Goal: Task Accomplishment & Management: Use online tool/utility

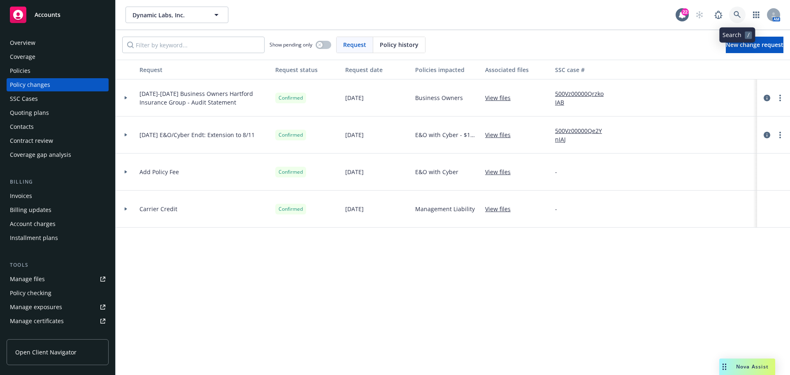
click at [736, 15] on icon at bounding box center [737, 14] width 7 height 7
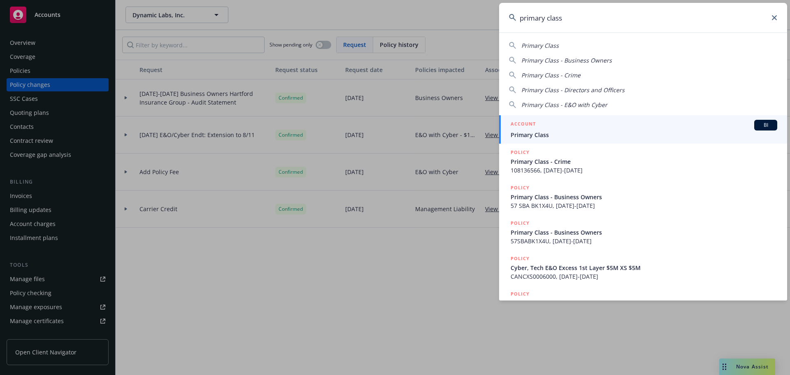
type input "primary class"
click at [581, 123] on div "ACCOUNT BI" at bounding box center [644, 125] width 267 height 11
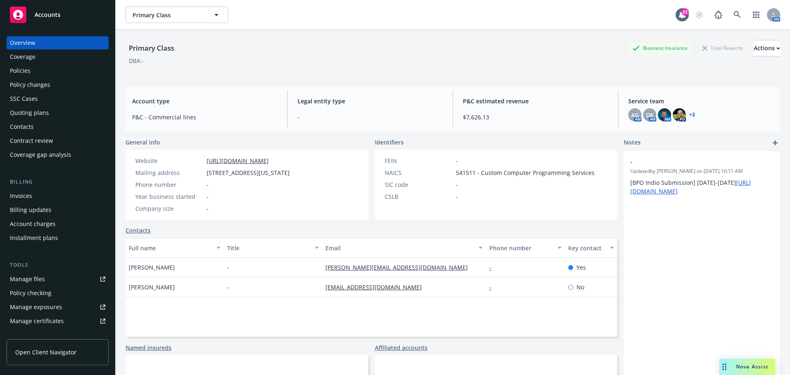
click at [81, 69] on div "Policies" at bounding box center [57, 70] width 95 height 13
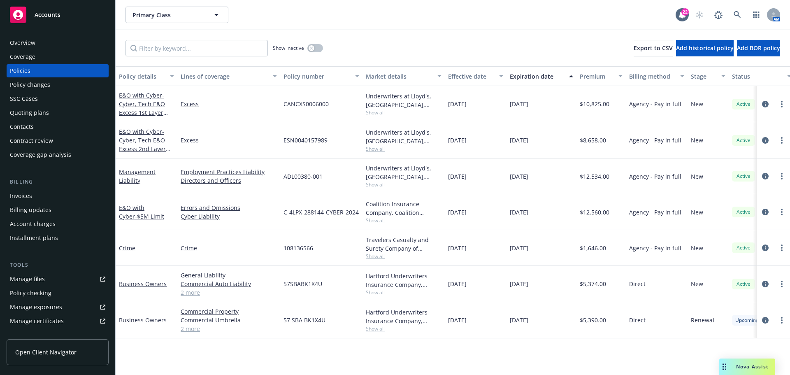
click at [70, 115] on div "Quoting plans" at bounding box center [57, 112] width 95 height 13
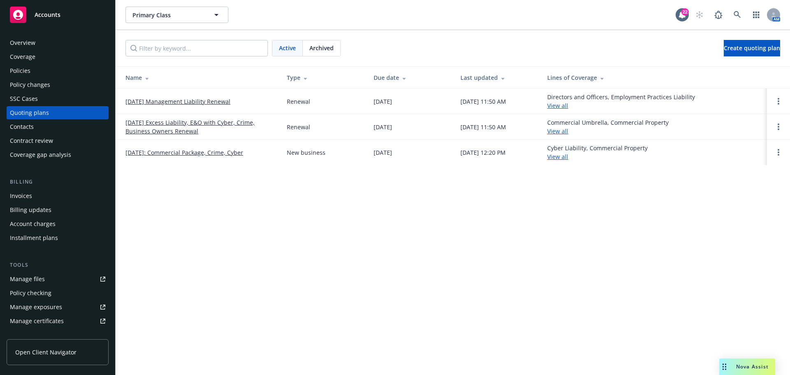
click at [153, 126] on link "[DATE] Excess Liability, E&O with Cyber, Crime, Business Owners Renewal" at bounding box center [199, 126] width 148 height 17
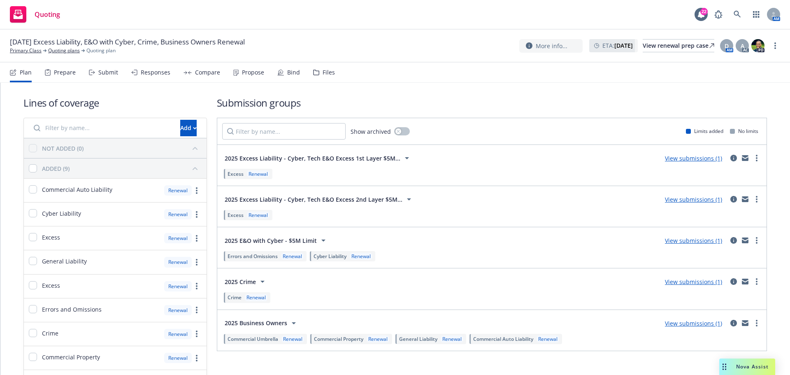
click at [123, 77] on div "Plan Prepare Submit Responses Compare Propose Bind Files" at bounding box center [172, 73] width 325 height 20
click at [119, 77] on div "Plan Prepare Submit Responses Compare Propose Bind Files" at bounding box center [172, 73] width 325 height 20
click at [113, 77] on div "Submit" at bounding box center [103, 73] width 29 height 20
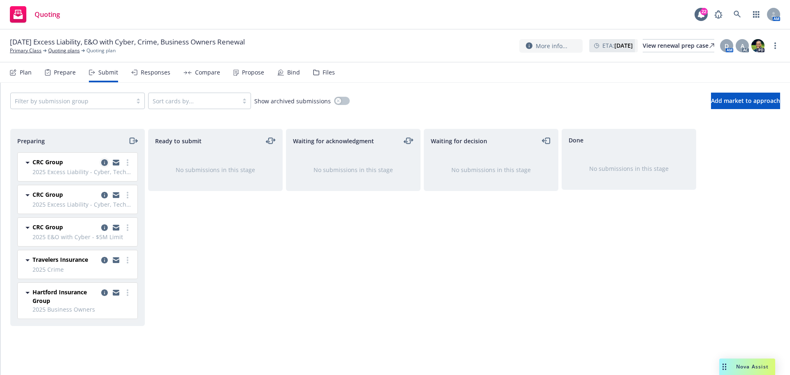
click at [102, 161] on icon "copy logging email" at bounding box center [104, 162] width 7 height 7
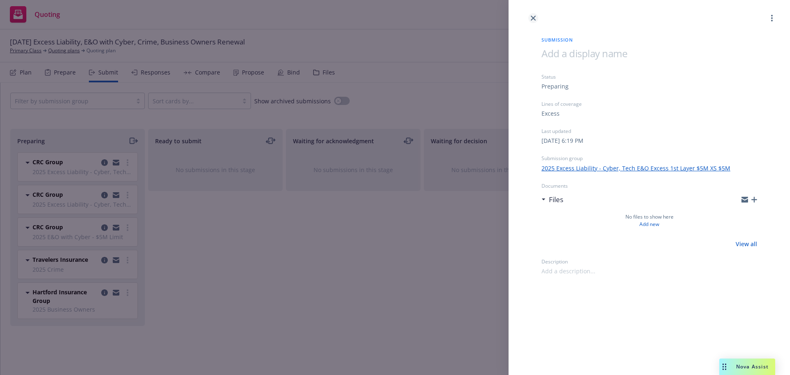
click at [534, 17] on icon "close" at bounding box center [533, 18] width 5 height 5
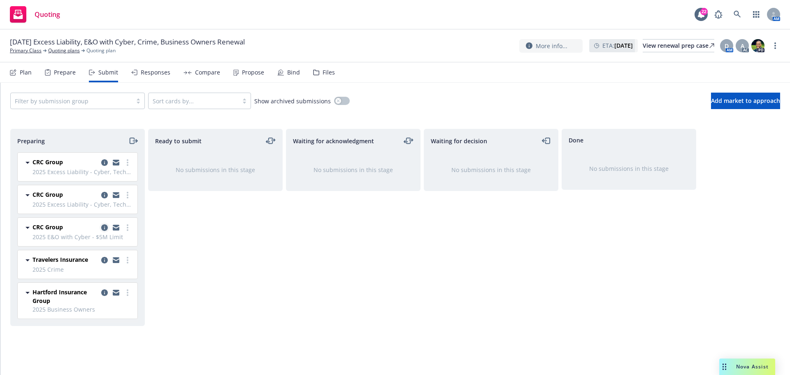
click at [103, 229] on icon "copy logging email" at bounding box center [104, 227] width 7 height 7
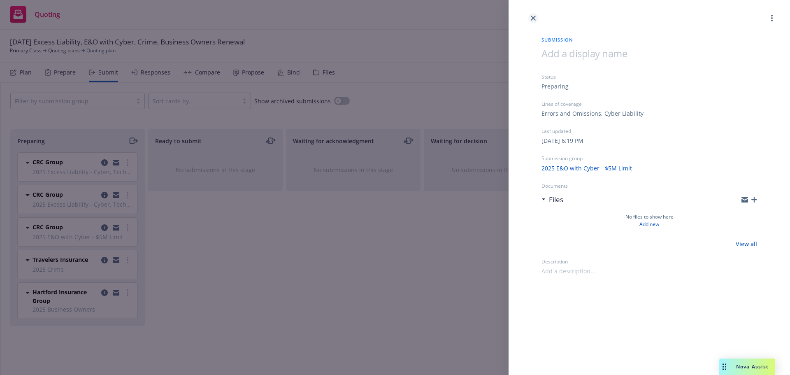
click at [532, 17] on icon "close" at bounding box center [533, 18] width 5 height 5
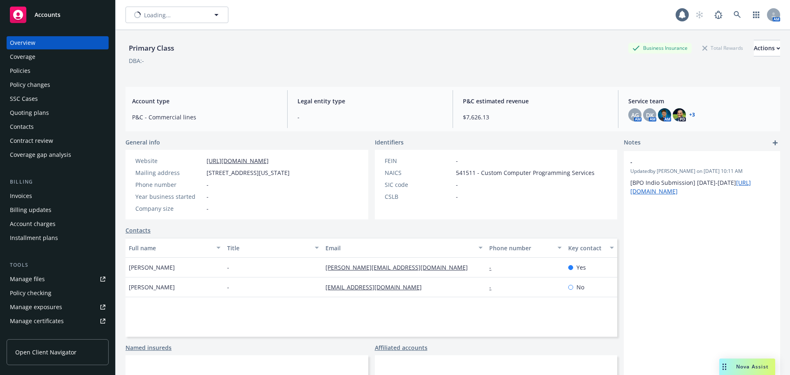
click at [65, 78] on div "Policy changes" at bounding box center [57, 84] width 95 height 13
click at [65, 71] on div "Policies" at bounding box center [57, 70] width 95 height 13
